Goal: Transaction & Acquisition: Purchase product/service

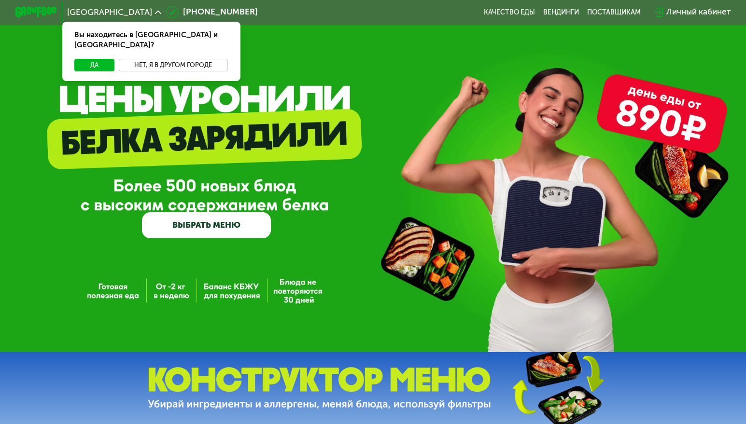
click at [152, 59] on button "Нет, я в другом городе" at bounding box center [173, 65] width 109 height 13
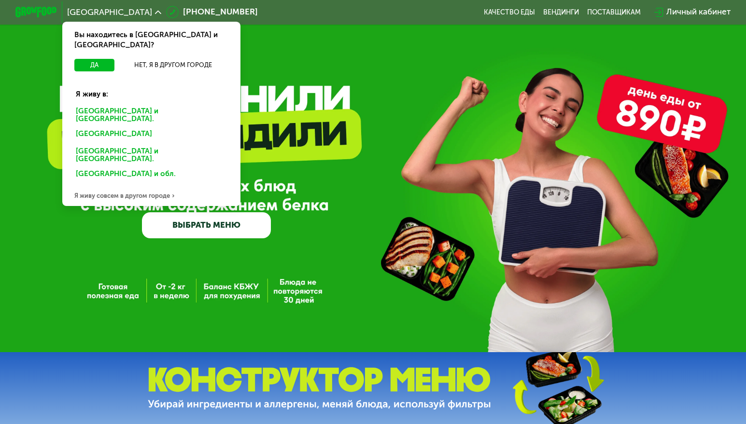
click at [87, 126] on div "Москве и обл." at bounding box center [150, 134] width 162 height 16
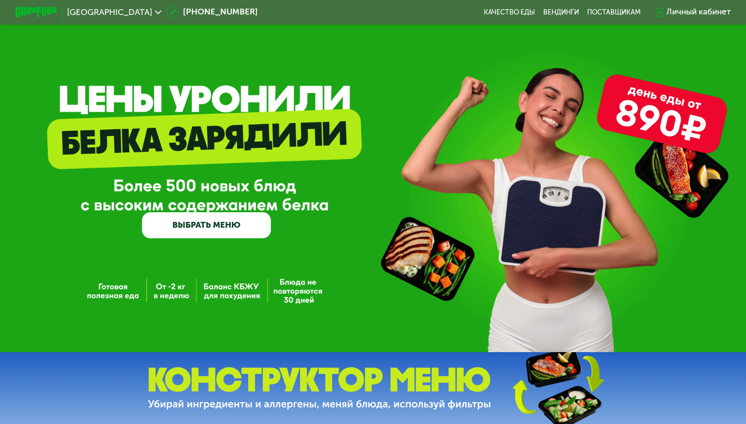
click at [217, 234] on link "ВЫБРАТЬ МЕНЮ" at bounding box center [206, 225] width 129 height 26
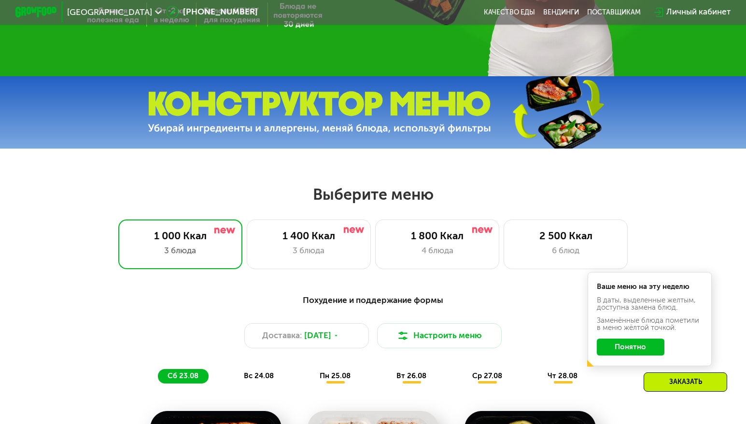
scroll to position [338, 0]
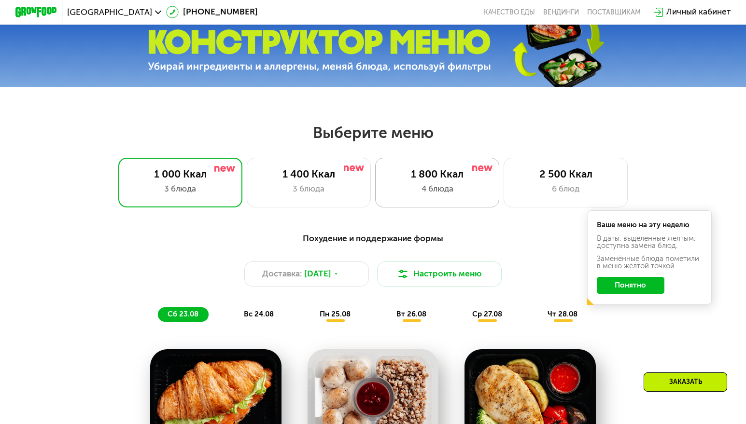
click at [452, 190] on div "4 блюда" at bounding box center [437, 189] width 103 height 13
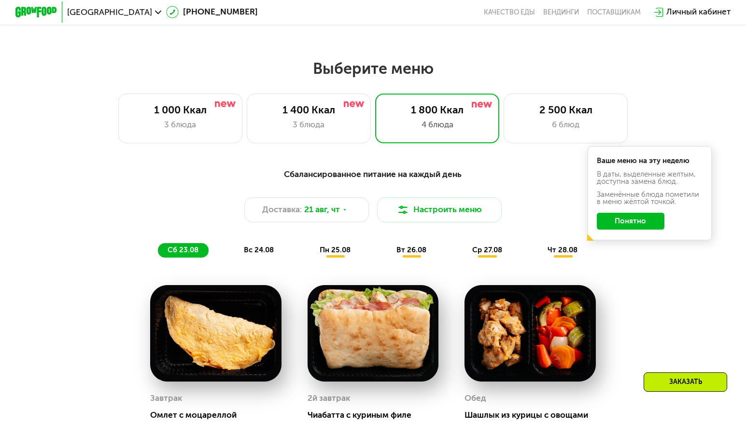
scroll to position [386, 0]
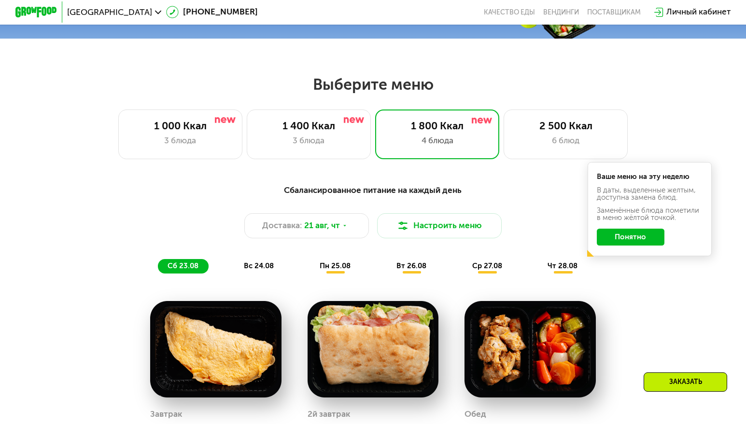
click at [633, 245] on button "Понятно" at bounding box center [630, 237] width 68 height 16
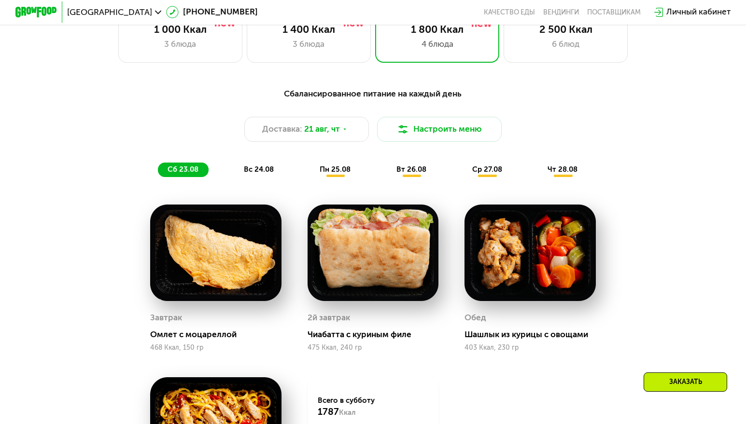
click at [656, 375] on div "Заказать" at bounding box center [684, 382] width 83 height 19
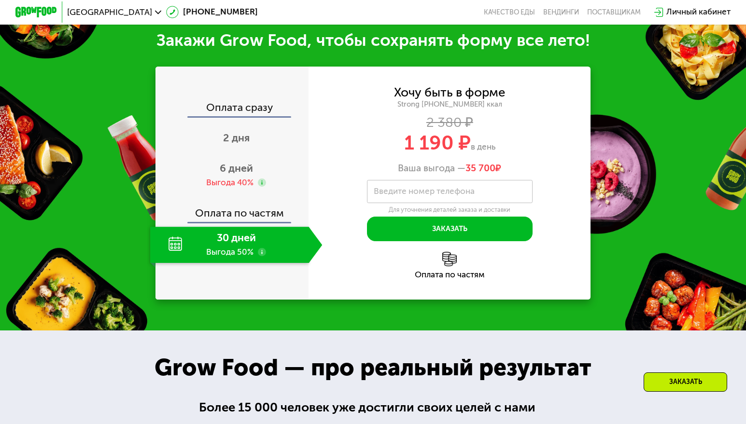
scroll to position [1085, 0]
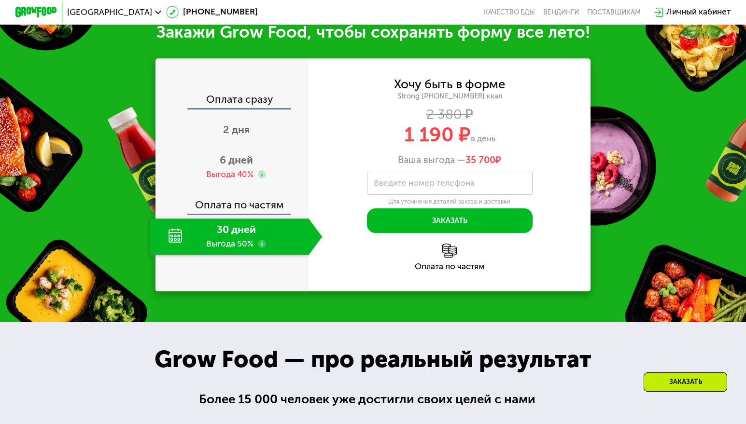
click at [253, 248] on div "30 дней Выгода 50%" at bounding box center [229, 237] width 158 height 36
click at [237, 166] on span "6 дней" at bounding box center [236, 160] width 33 height 13
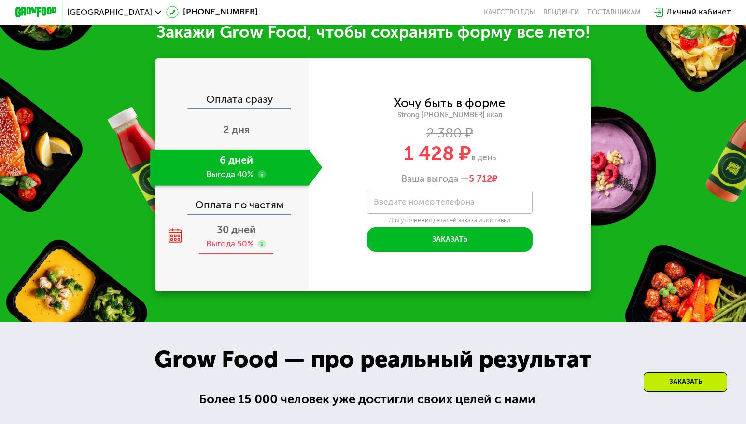
click at [222, 236] on span "30 дней" at bounding box center [236, 229] width 39 height 13
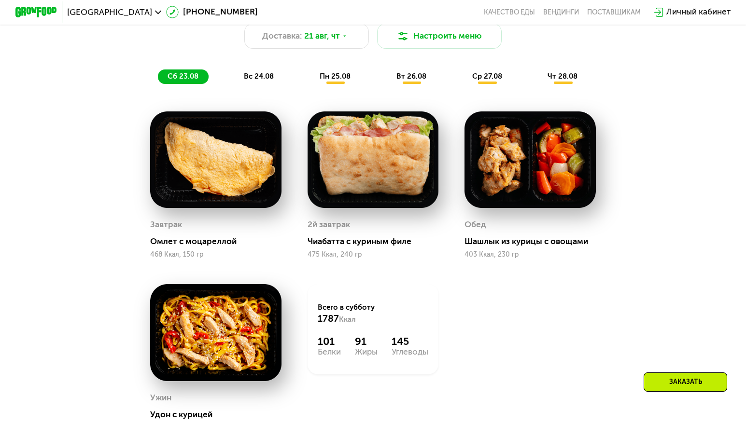
scroll to position [580, 0]
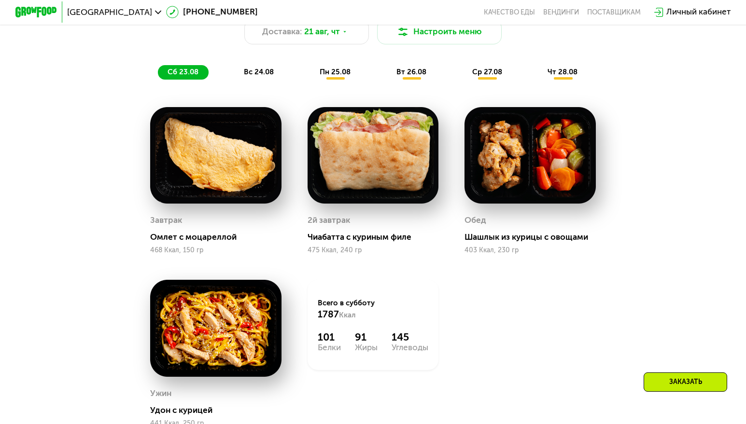
click at [328, 76] on span "пн 25.08" at bounding box center [334, 72] width 31 height 9
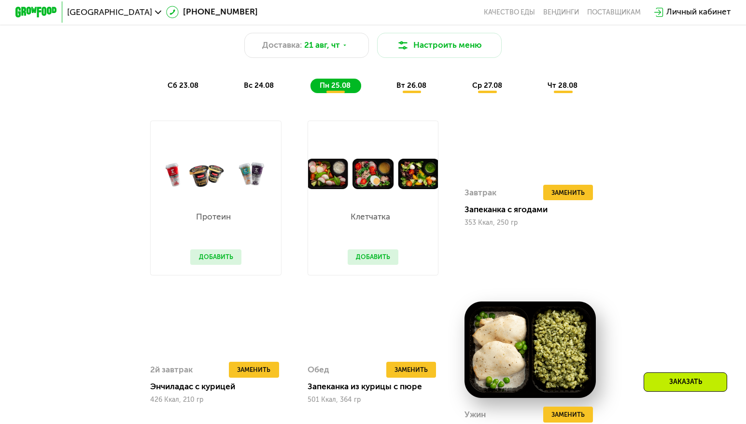
scroll to position [532, 0]
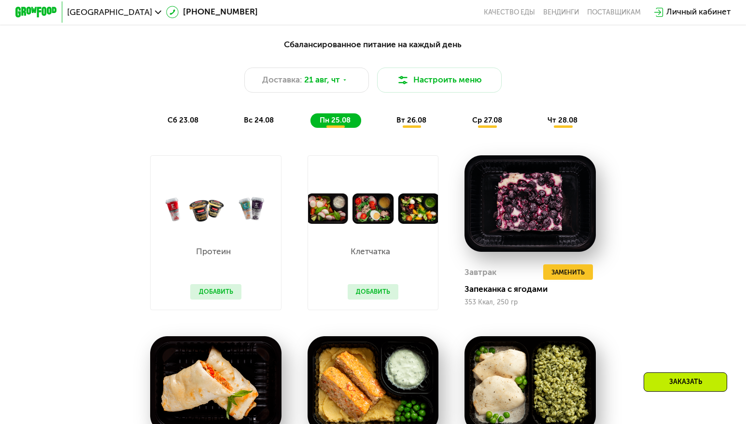
click at [423, 121] on span "вт 26.08" at bounding box center [411, 120] width 30 height 9
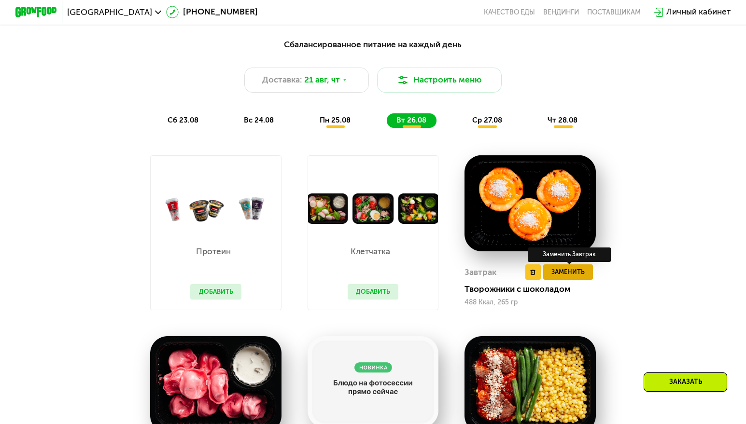
click at [556, 280] on button "Заменить" at bounding box center [568, 271] width 50 height 15
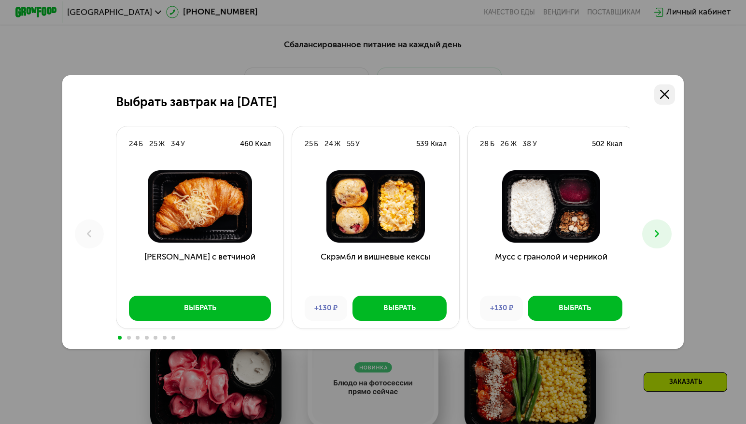
click at [672, 93] on link at bounding box center [664, 94] width 21 height 21
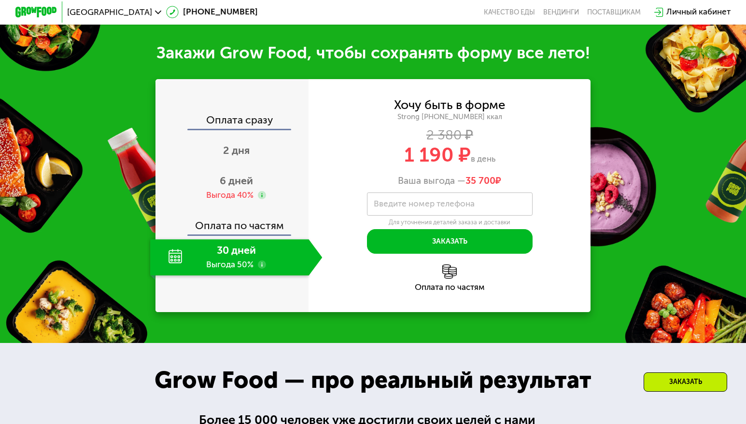
scroll to position [1207, 0]
